Goal: Check status: Check status

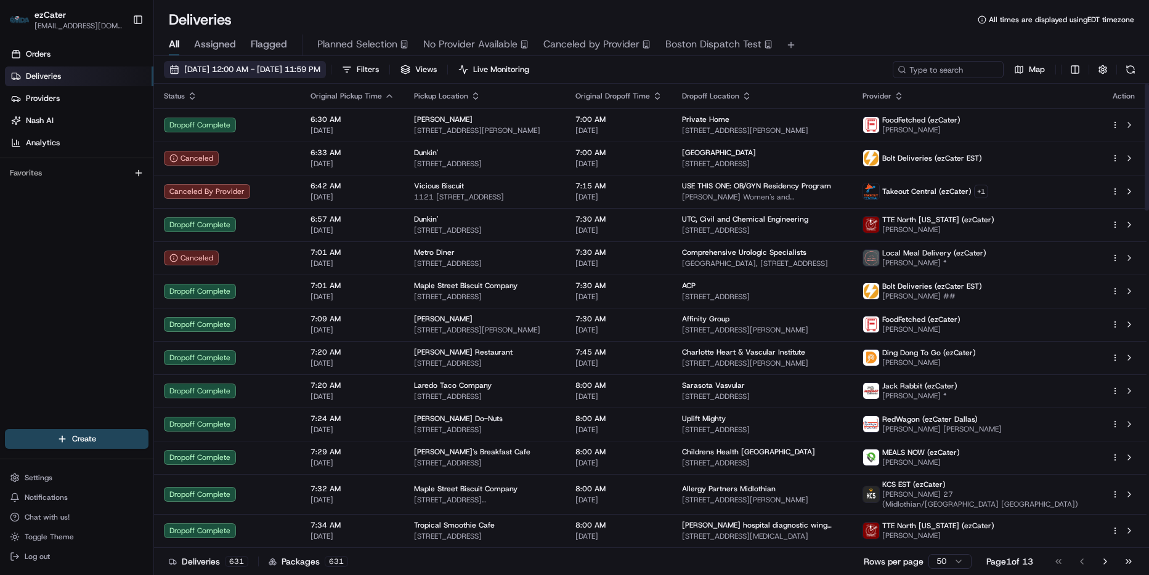
click at [227, 63] on button "[DATE] 12:00 AM - [DATE] 11:59 PM" at bounding box center [245, 69] width 162 height 17
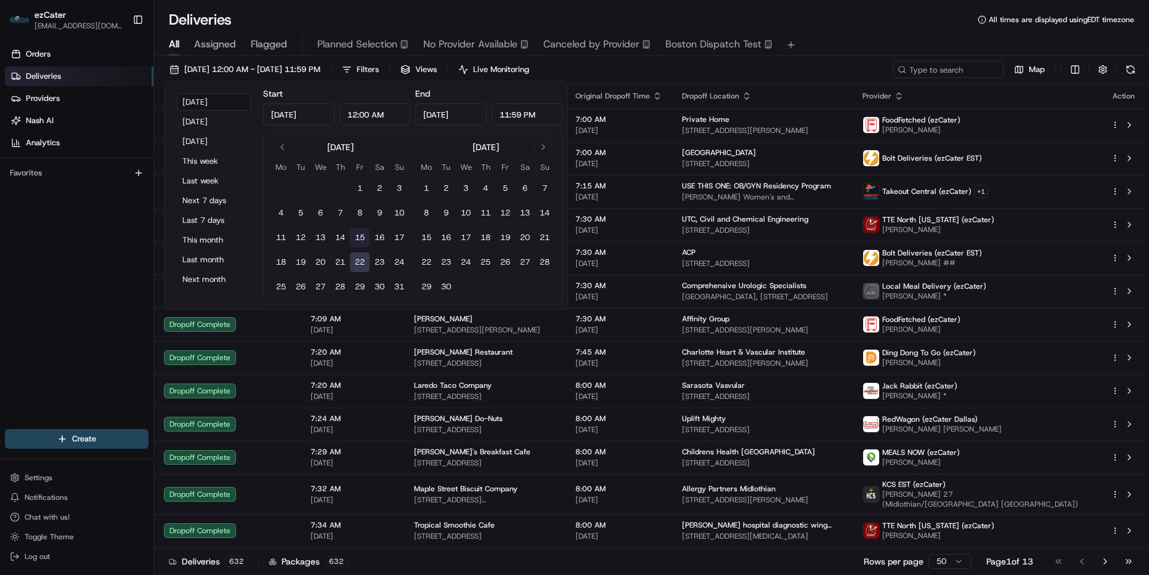
drag, startPoint x: 342, startPoint y: 238, endPoint x: 352, endPoint y: 241, distance: 10.3
click at [342, 237] on button "14" at bounding box center [340, 238] width 20 height 20
type input "[DATE]"
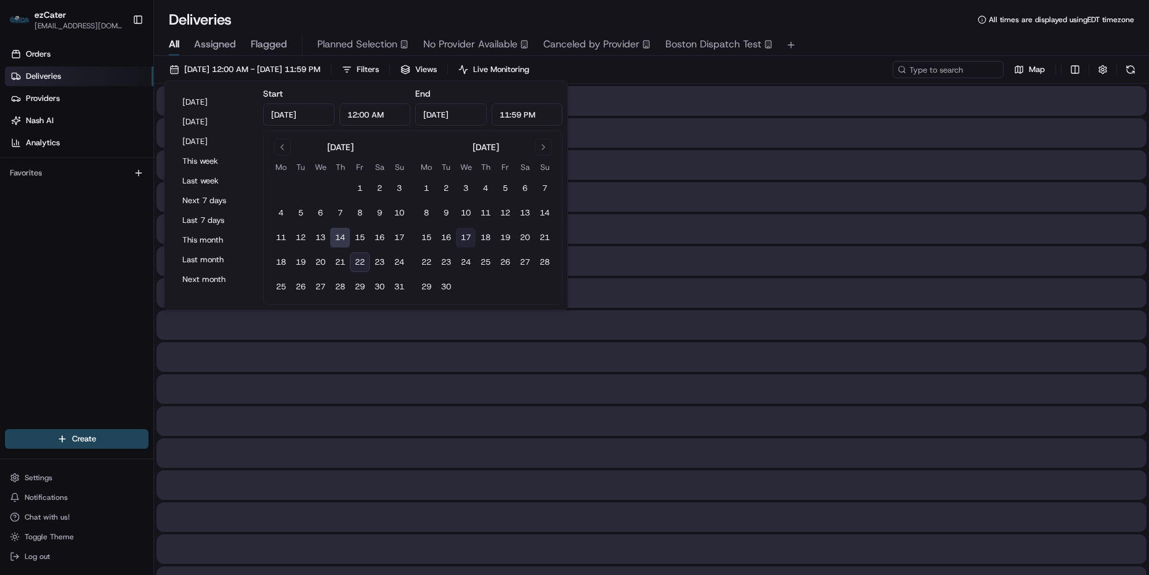
click at [465, 232] on button "17" at bounding box center [466, 238] width 20 height 20
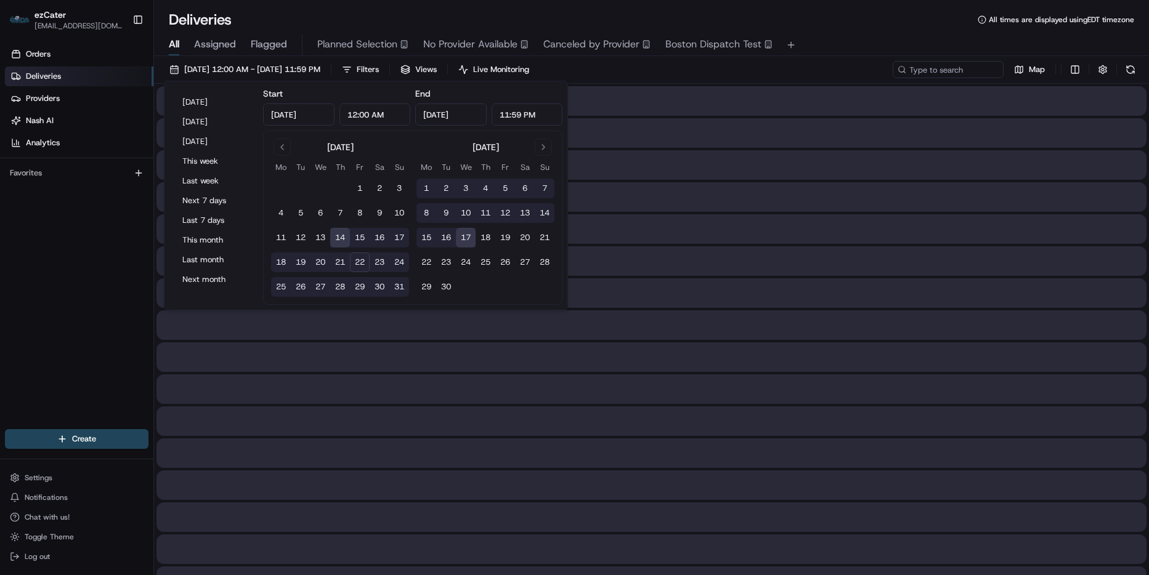
type input "[DATE]"
click at [935, 66] on input at bounding box center [930, 69] width 148 height 17
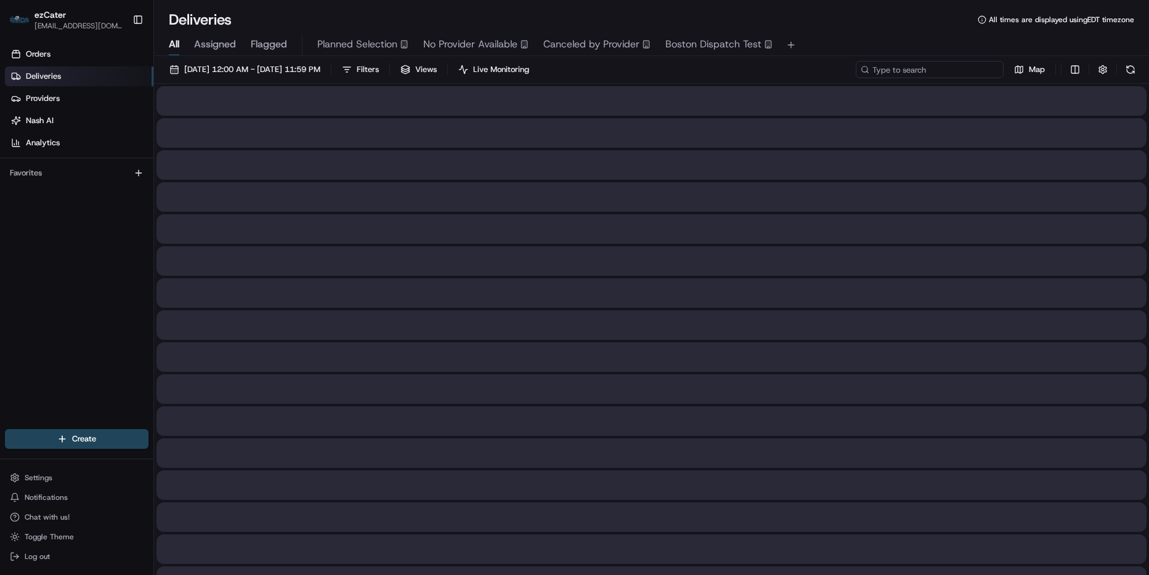
paste input "QF9YJ5"
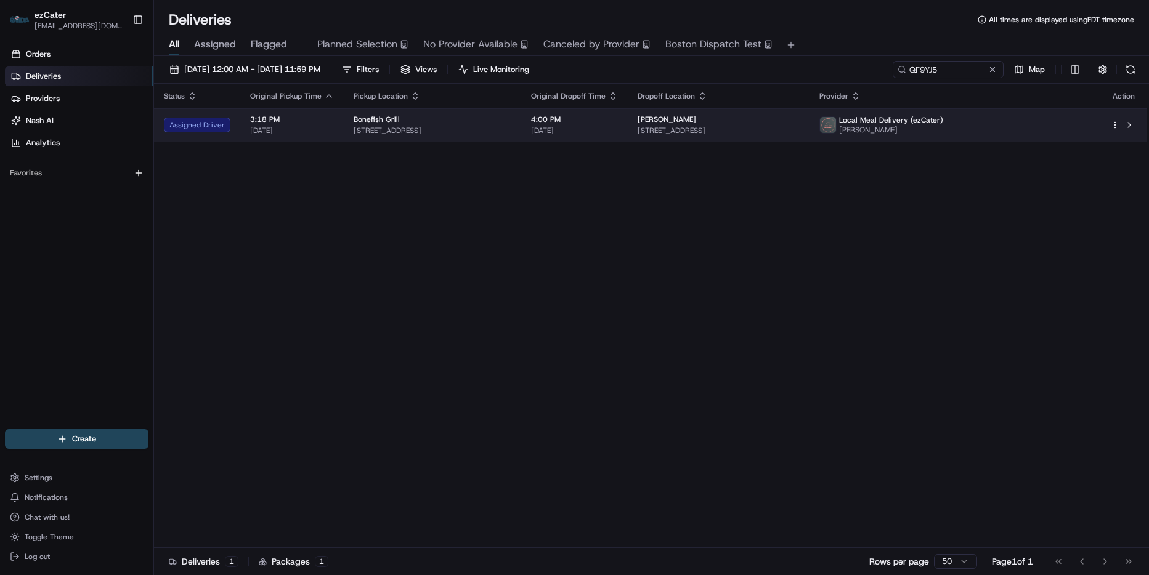
click at [618, 129] on span "[DATE]" at bounding box center [574, 131] width 87 height 10
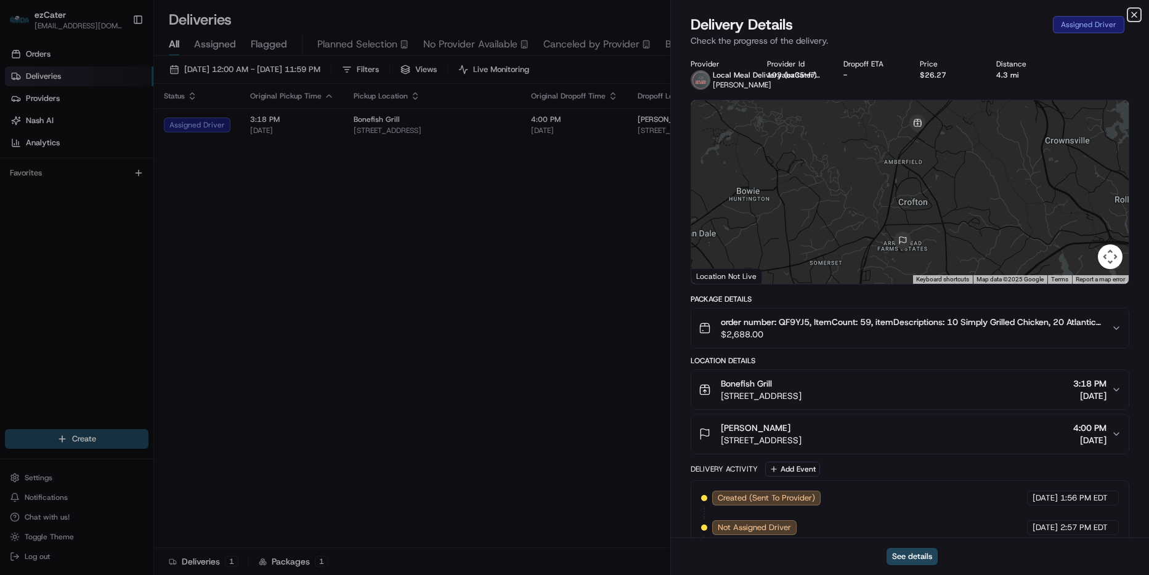
click at [1132, 13] on icon "button" at bounding box center [1134, 14] width 5 height 5
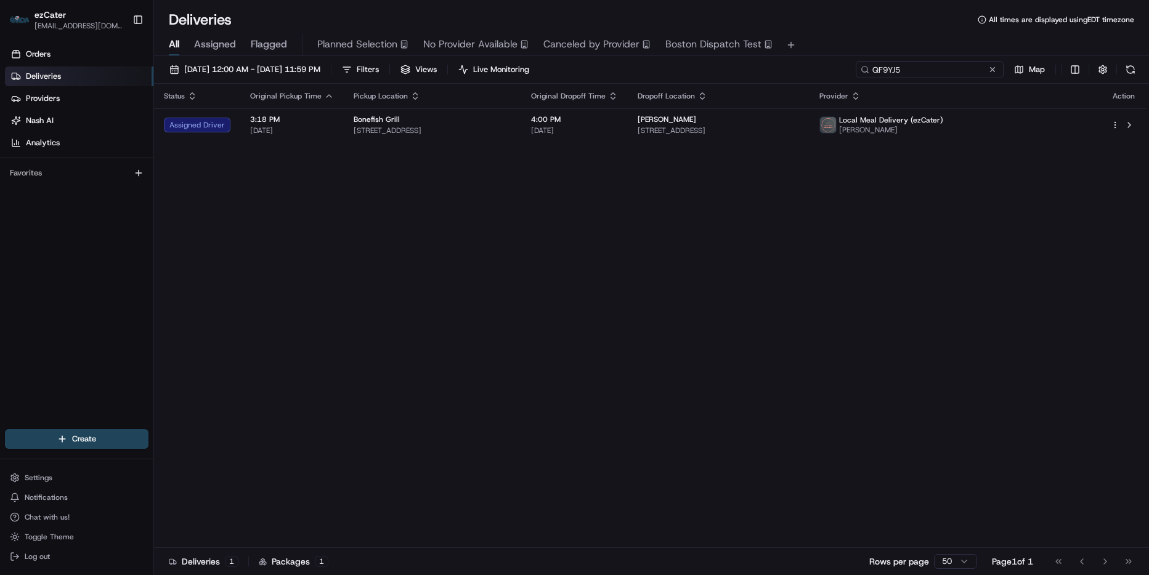
click at [952, 73] on input "QF9YJ5" at bounding box center [930, 69] width 148 height 17
paste input "2VG791"
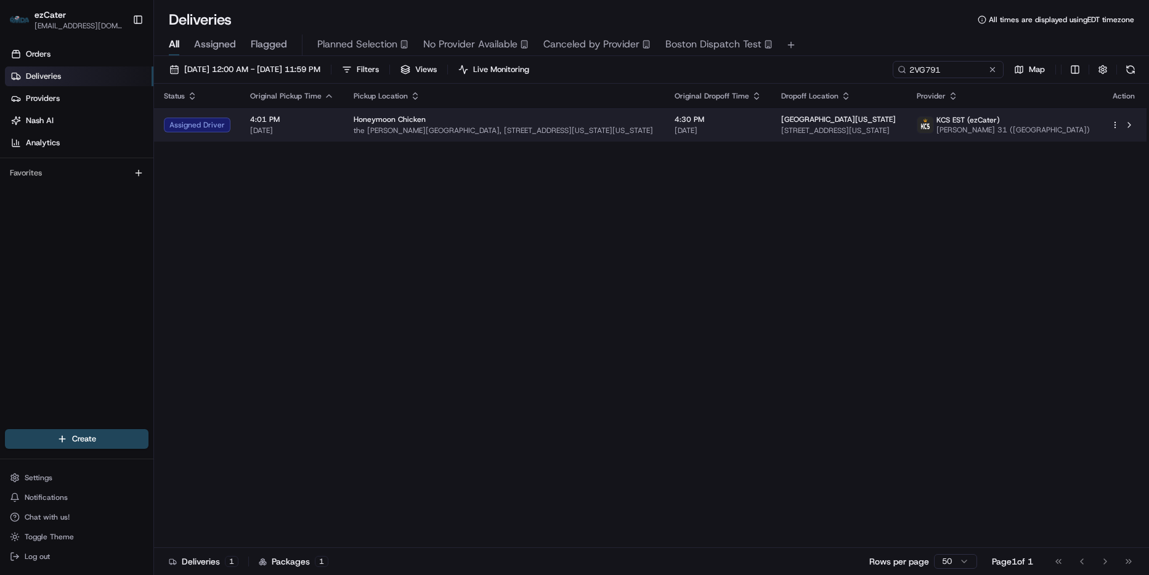
click at [731, 131] on span "[DATE]" at bounding box center [718, 131] width 87 height 10
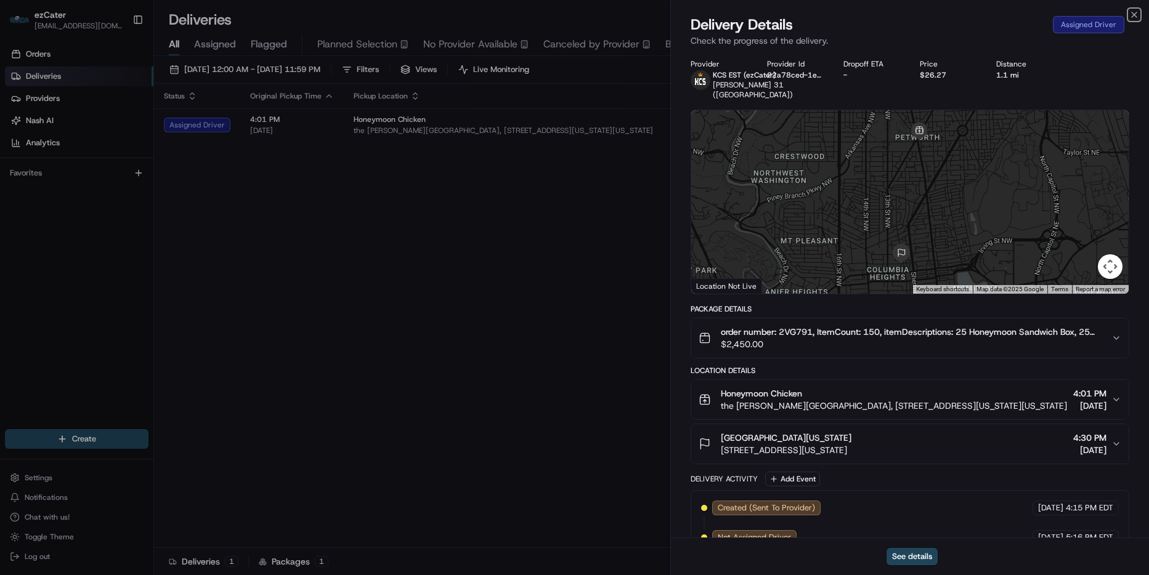
drag, startPoint x: 1133, startPoint y: 12, endPoint x: 1078, endPoint y: 42, distance: 62.6
click at [1132, 14] on icon "button" at bounding box center [1134, 15] width 10 height 10
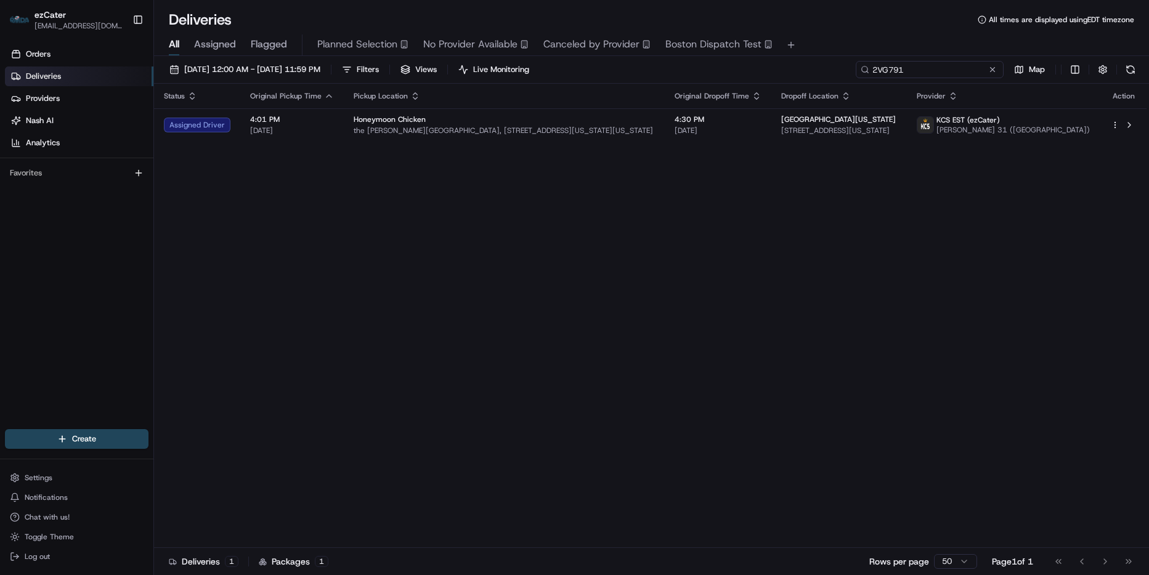
click at [942, 75] on input "2VG791" at bounding box center [930, 69] width 148 height 17
paste input "68GHZM"
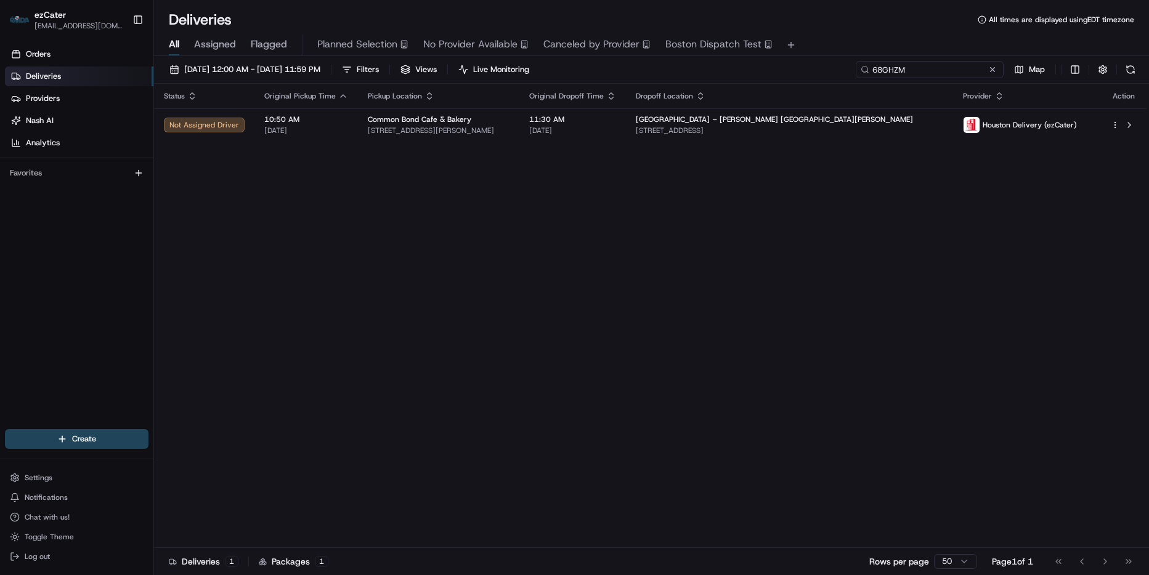
click at [937, 69] on input "68GHZM" at bounding box center [930, 69] width 148 height 17
paste input "QF9YJ5"
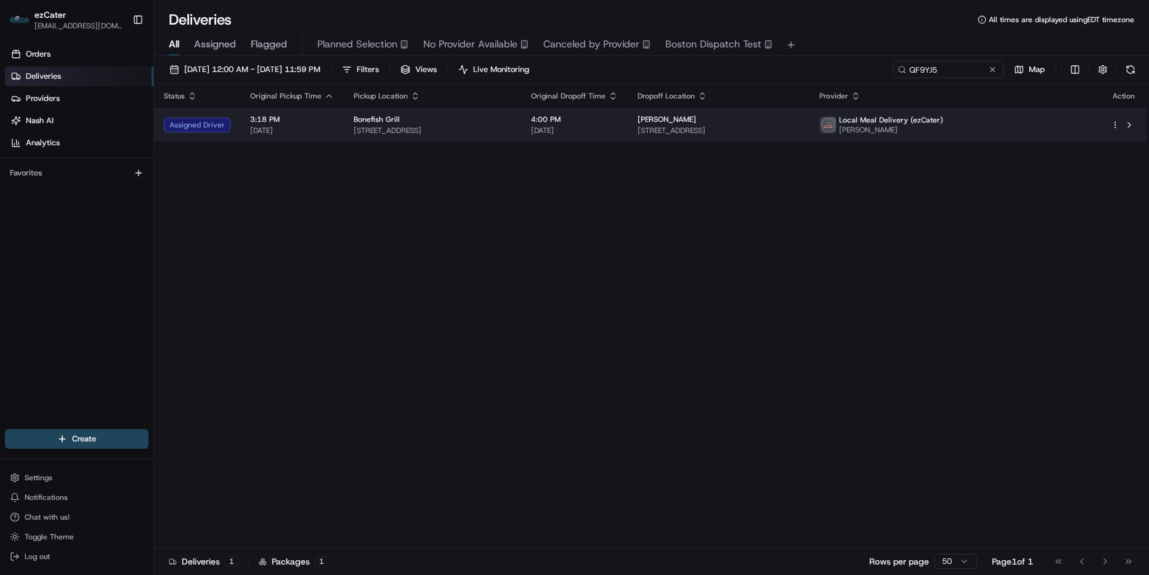
click at [809, 135] on td "[PERSON_NAME] [STREET_ADDRESS]" at bounding box center [718, 124] width 181 height 33
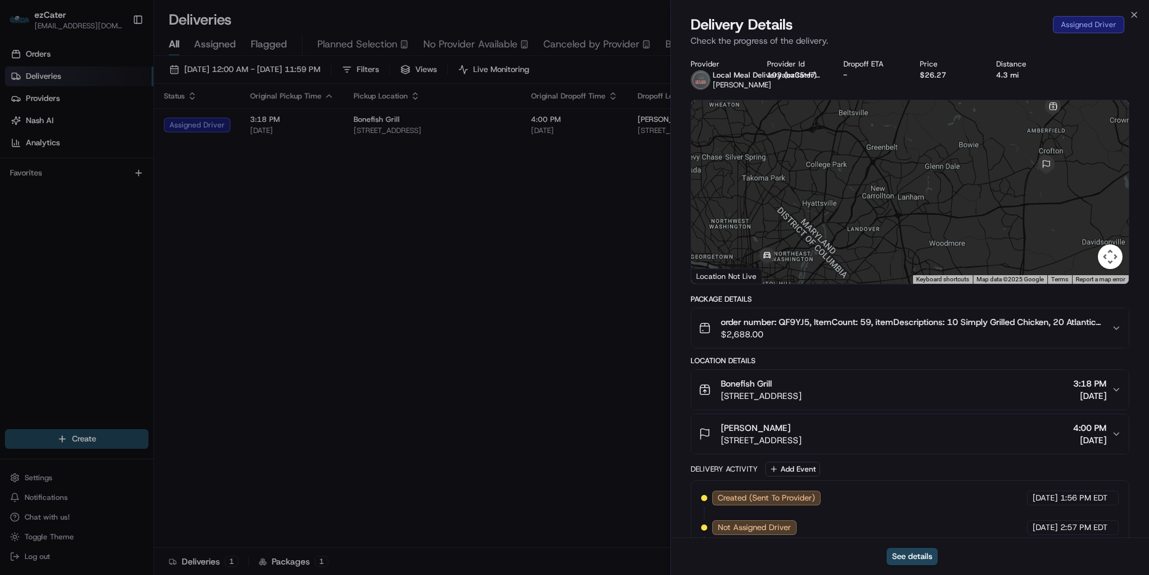
click at [1044, 328] on span "$2,688.00" at bounding box center [911, 334] width 381 height 12
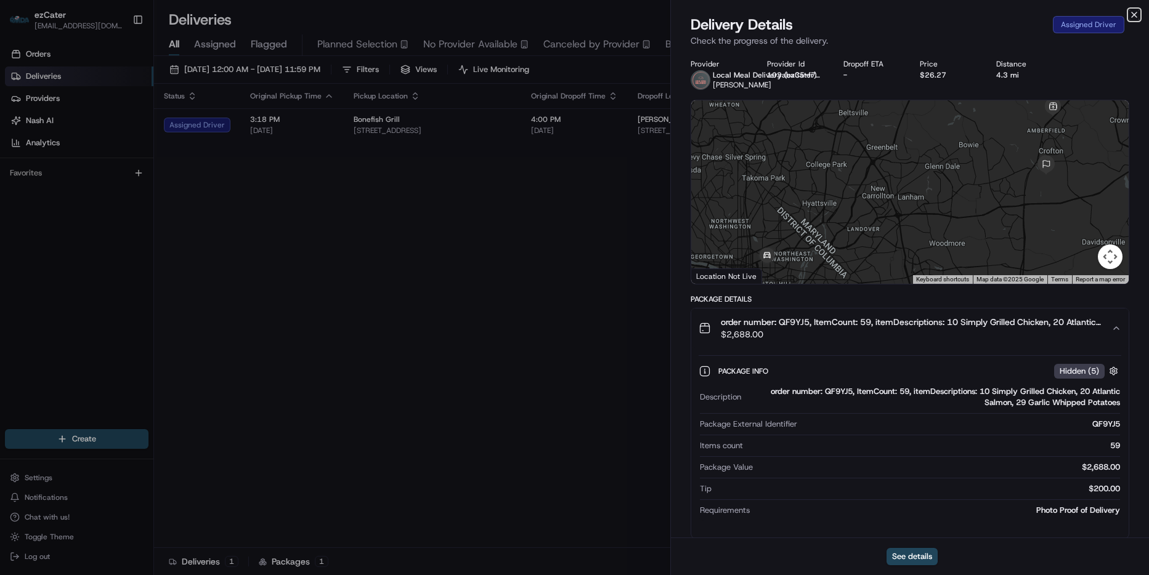
drag, startPoint x: 1133, startPoint y: 14, endPoint x: 1106, endPoint y: 28, distance: 30.3
click at [1133, 14] on icon "button" at bounding box center [1134, 15] width 10 height 10
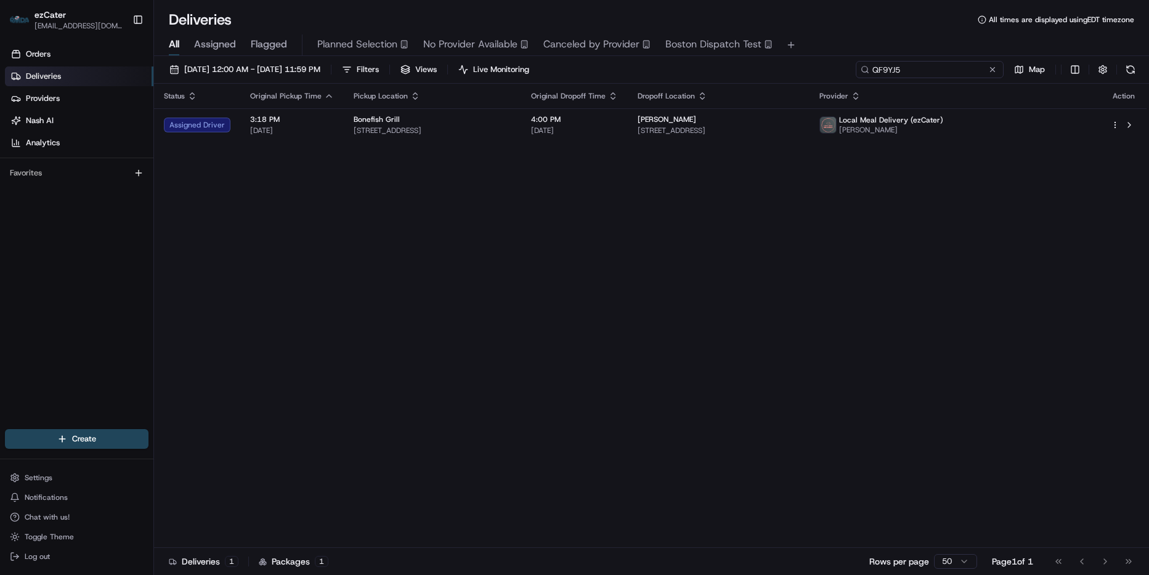
click at [954, 70] on input "QF9YJ5" at bounding box center [930, 69] width 148 height 17
paste input "68GHZM"
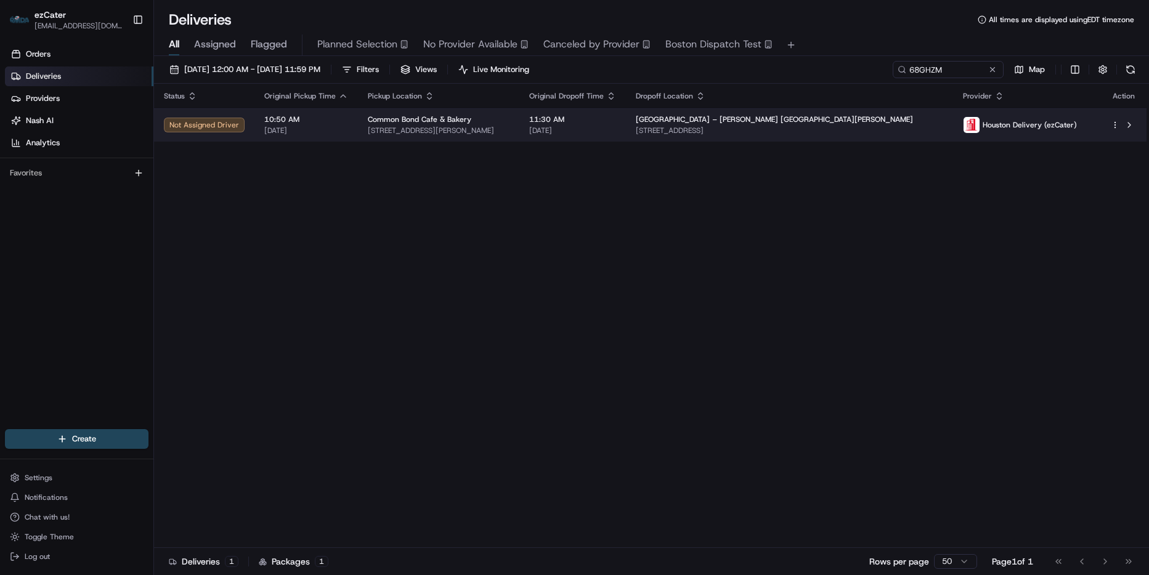
click at [858, 120] on span "[GEOGRAPHIC_DATA] – [PERSON_NAME] [GEOGRAPHIC_DATA][PERSON_NAME]" at bounding box center [774, 120] width 277 height 10
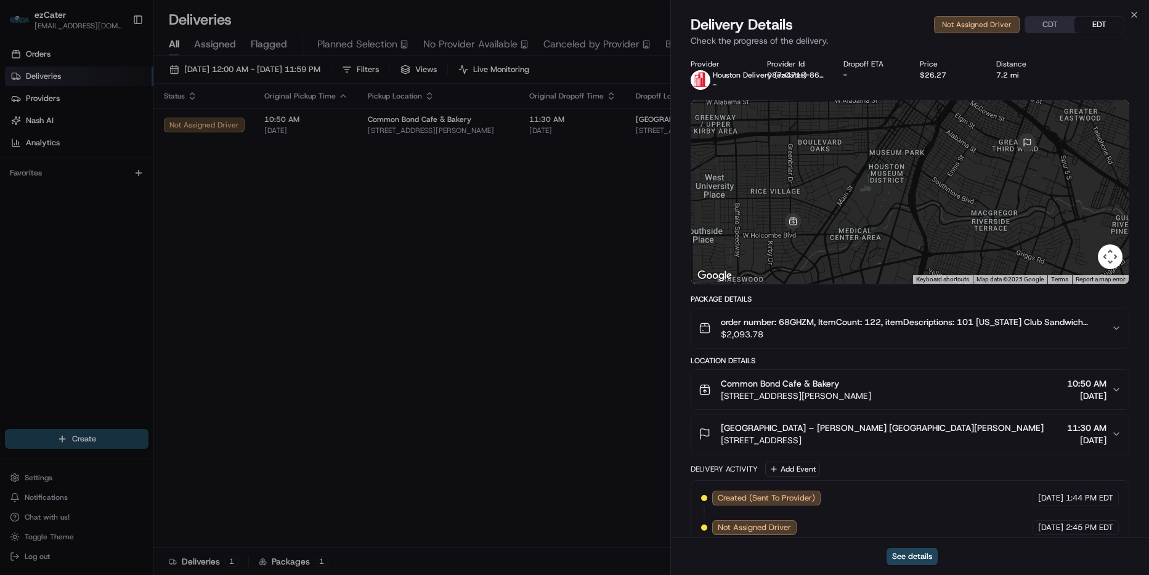
click at [1109, 343] on button "order number: 68GHZM, ItemCount: 122, itemDescriptions: 101 [US_STATE] Club San…" at bounding box center [909, 328] width 437 height 39
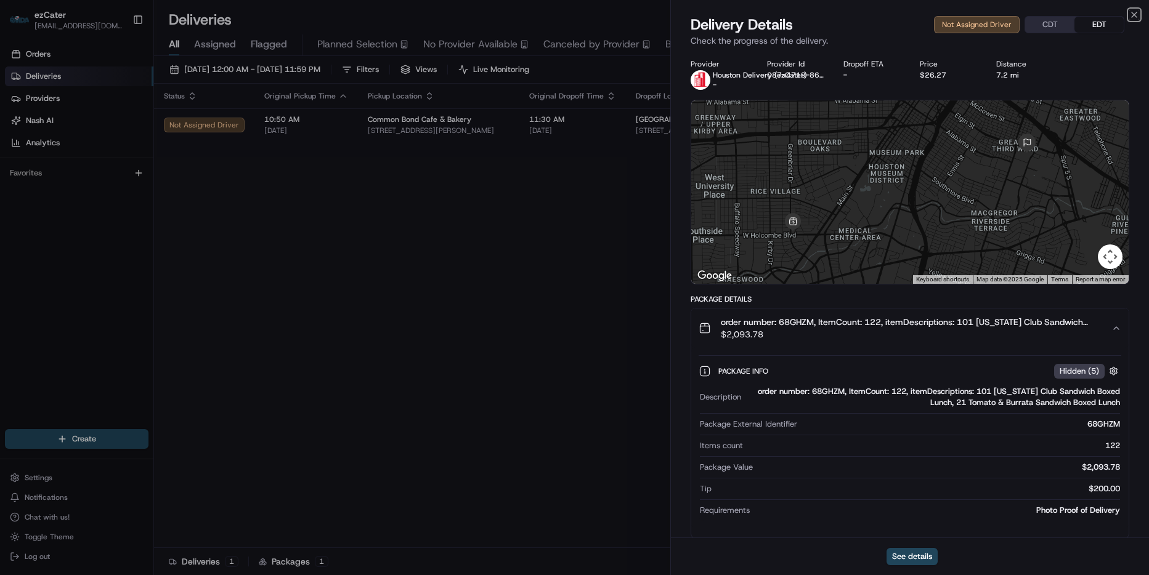
drag, startPoint x: 1135, startPoint y: 11, endPoint x: 1028, endPoint y: 43, distance: 111.3
click at [1134, 11] on icon "button" at bounding box center [1134, 15] width 10 height 10
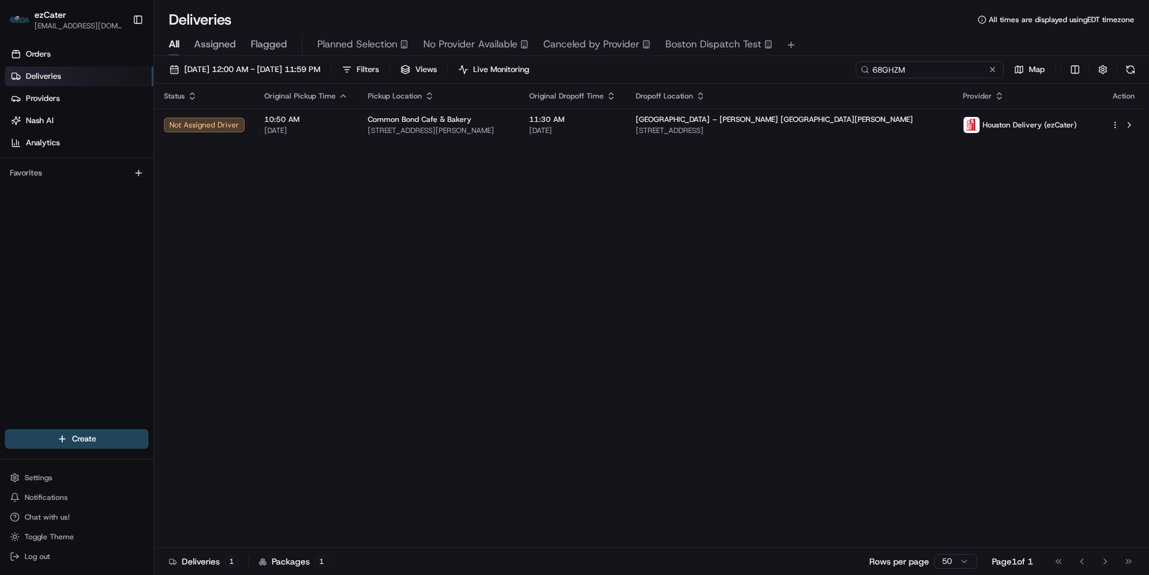
click at [977, 68] on input "68GHZM" at bounding box center [930, 69] width 148 height 17
paste input "7WYUGU"
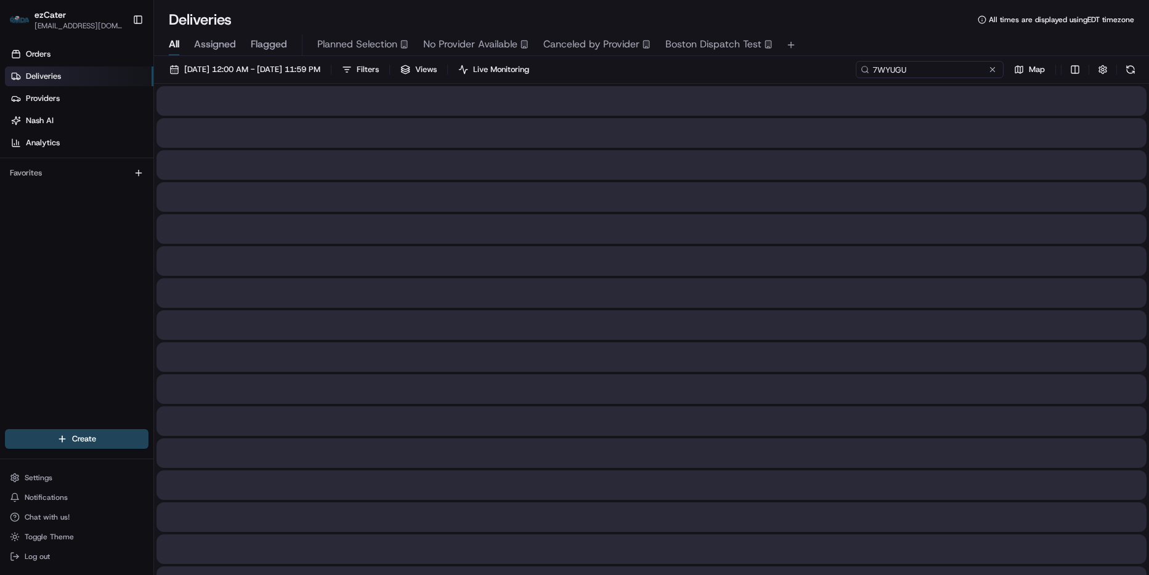
type input "7WYUGU"
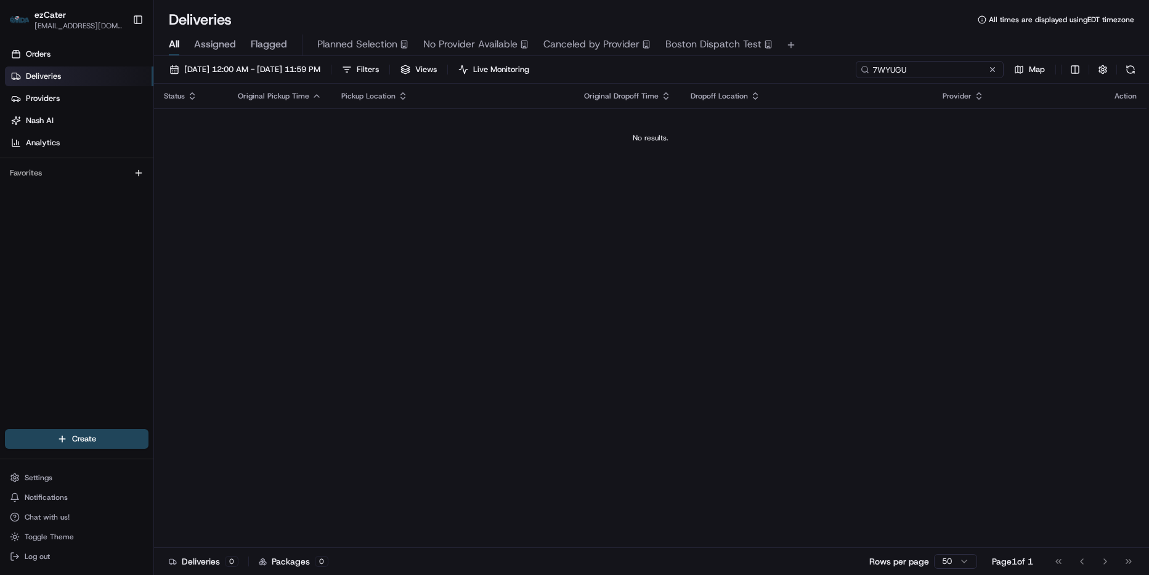
click at [870, 68] on input "7WYUGU" at bounding box center [930, 69] width 148 height 17
click at [904, 70] on input "7WYUGU" at bounding box center [930, 69] width 148 height 17
